Goal: Task Accomplishment & Management: Complete application form

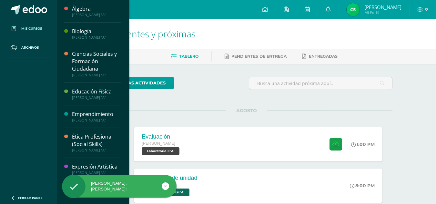
click at [39, 32] on link "Mis cursos" at bounding box center [28, 28] width 47 height 19
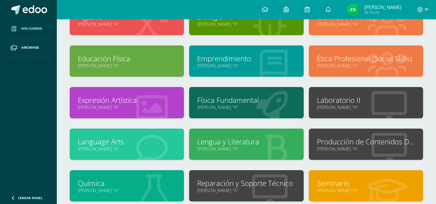
scroll to position [59, 0]
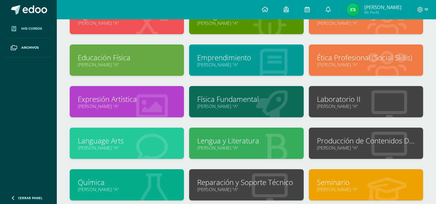
click at [358, 103] on link "Laboratorio II" at bounding box center [366, 99] width 98 height 10
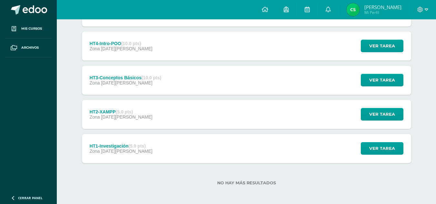
scroll to position [146, 0]
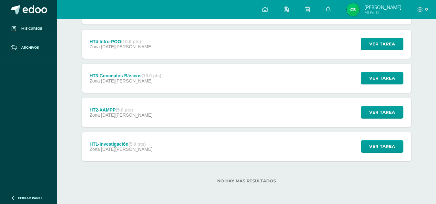
click at [144, 149] on div "Zona [DATE][PERSON_NAME]" at bounding box center [120, 149] width 63 height 5
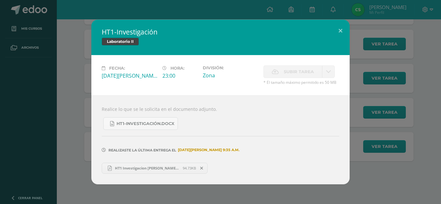
click at [167, 170] on span "HT1 Investigacion [PERSON_NAME].pdf" at bounding box center [147, 168] width 71 height 5
click at [84, 113] on div "HT1-Investigación Laboratorio II Fecha: [DATE][PERSON_NAME]: 23:00 División: Zo…" at bounding box center [221, 102] width 436 height 165
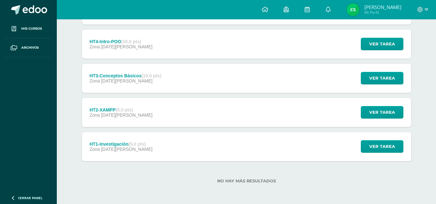
click at [104, 114] on span "[DATE][PERSON_NAME]" at bounding box center [126, 115] width 51 height 5
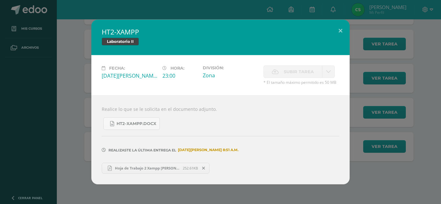
click at [84, 114] on div "HT2-XAMPP Laboratorio II Fecha: [DATE][PERSON_NAME]: 23:00 División: Zona Subir…" at bounding box center [221, 102] width 436 height 165
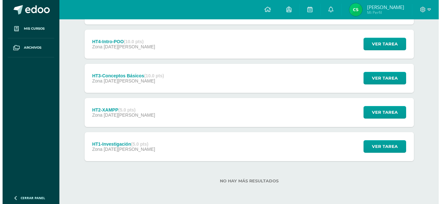
scroll to position [121, 0]
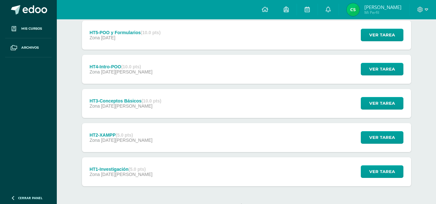
click at [112, 99] on div "HT3-Conceptos Básicos (10.0 pts)" at bounding box center [125, 101] width 72 height 5
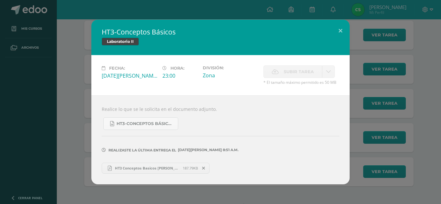
click at [77, 101] on div "HT3-Conceptos Básicos Laboratorio II Fecha: [DATE][PERSON_NAME]: 23:00 División…" at bounding box center [221, 102] width 436 height 165
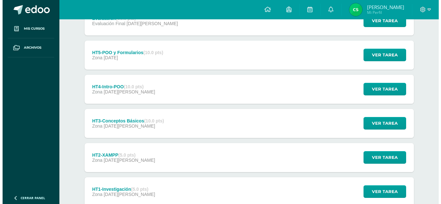
scroll to position [101, 0]
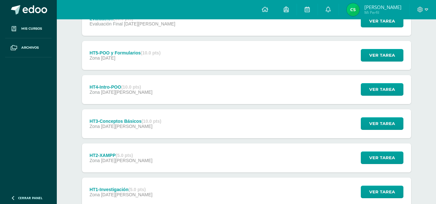
click at [113, 87] on div "HT4-Intro-POO (10.0 pts)" at bounding box center [120, 87] width 63 height 5
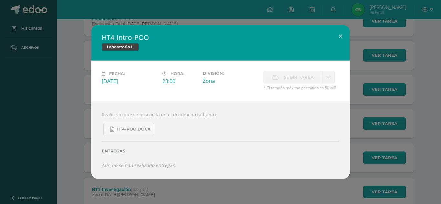
click at [80, 94] on div "HT4-Intro-POO Laboratorio II Fecha: [DATE][PERSON_NAME]: 23:00 División: Zona A…" at bounding box center [221, 102] width 436 height 154
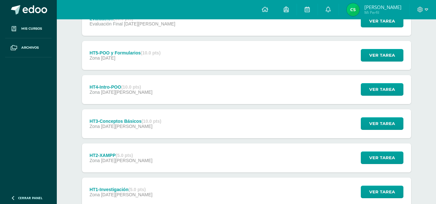
click at [109, 90] on span "[DATE][PERSON_NAME]" at bounding box center [126, 92] width 51 height 5
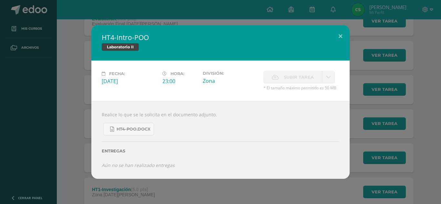
click at [73, 96] on div "HT4-Intro-POO Laboratorio II Fecha: [DATE][PERSON_NAME]: 23:00 División: Zona A…" at bounding box center [221, 102] width 436 height 154
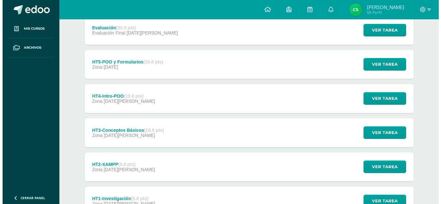
scroll to position [89, 0]
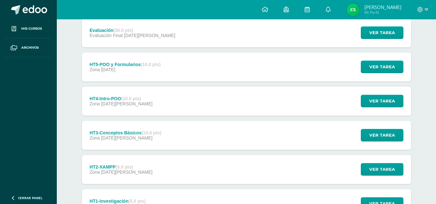
click at [109, 75] on div "HT5-POO y Formularios (10.0 pts) Zona [DATE]" at bounding box center [125, 67] width 87 height 29
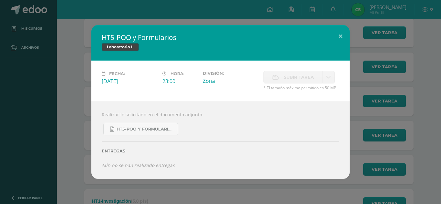
click at [81, 82] on div "HT5-POO y Formularios Laboratorio II Fecha: [DATE][PERSON_NAME]: 23:00 División…" at bounding box center [221, 102] width 436 height 154
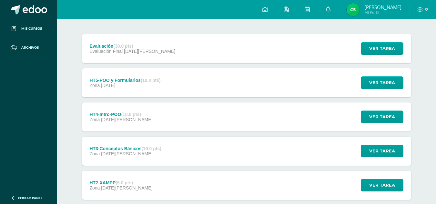
scroll to position [72, 0]
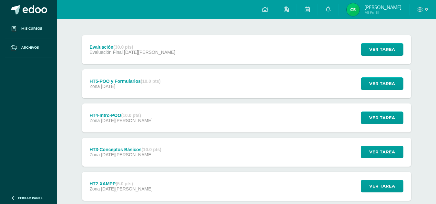
click at [120, 56] on div "Evaluación (30.0 pts) Evaluación Final [DATE][PERSON_NAME]" at bounding box center [132, 49] width 101 height 29
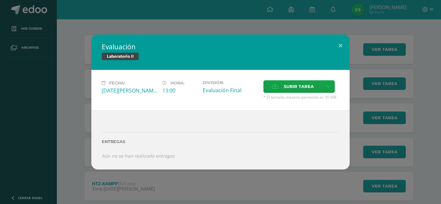
click at [75, 69] on div "Evaluación Laboratorio II Fecha: [DATE][PERSON_NAME] Hora: 13:00 División: Subi…" at bounding box center [221, 102] width 436 height 135
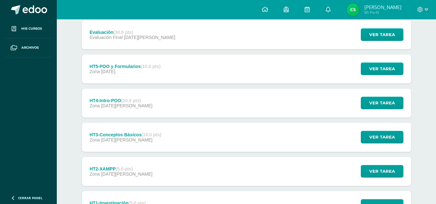
scroll to position [88, 0]
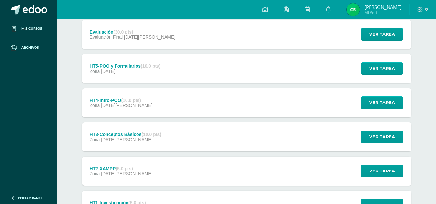
click at [423, 116] on div "Unidad 3 Unidad 1 Unidad 2 Unidad 3 Evaluación (30.0 pts) Evaluación Final [DAT…" at bounding box center [246, 119] width 355 height 287
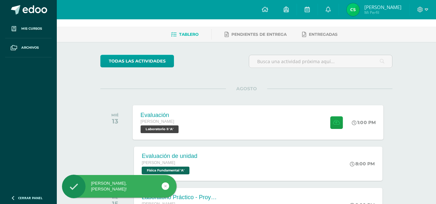
scroll to position [22, 0]
click at [199, 121] on div "Evaluación Quinto Bachillerato Laboratorio II 'A' 1:00 PM Evaluación Laboratori…" at bounding box center [258, 122] width 251 height 35
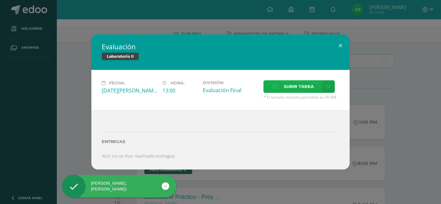
click at [287, 84] on span "Subir tarea" at bounding box center [299, 87] width 30 height 12
click at [0, 0] on input "Subir tarea" at bounding box center [0, 0] width 0 height 0
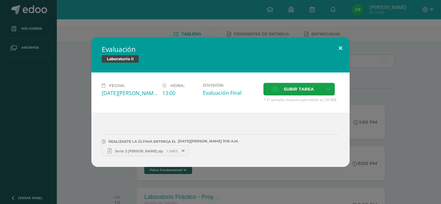
click at [342, 47] on button at bounding box center [340, 48] width 18 height 22
